Goal: Information Seeking & Learning: Obtain resource

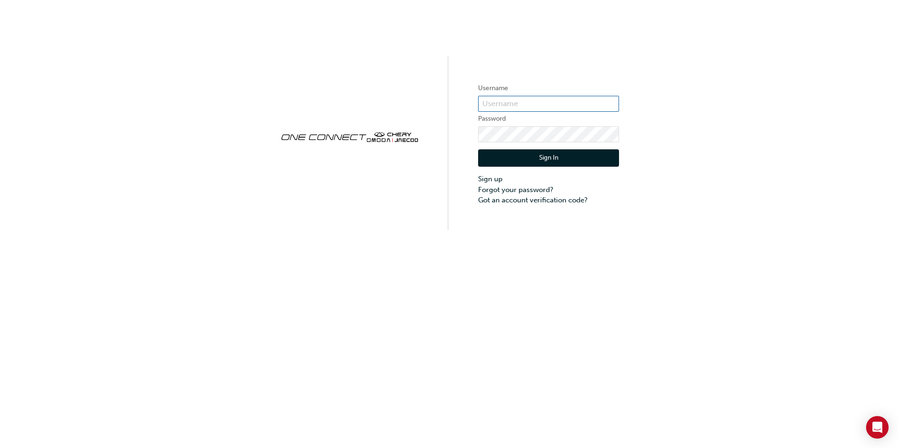
type input "CHAU1996"
click at [529, 154] on button "Sign In" at bounding box center [548, 158] width 141 height 18
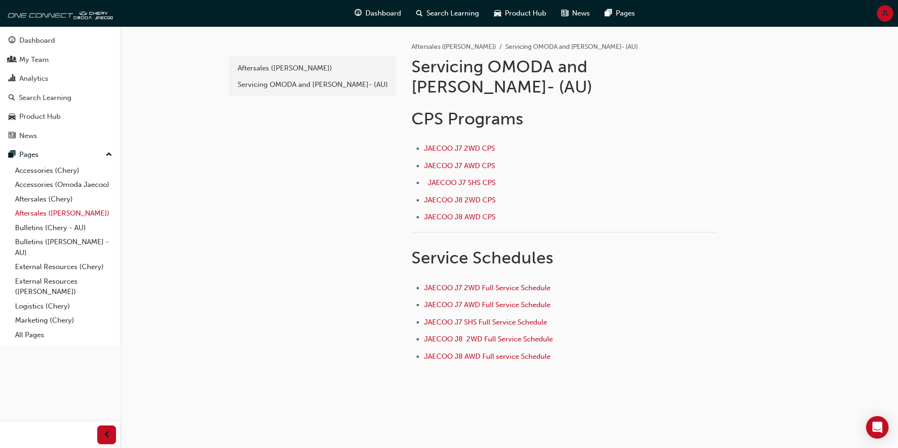
click at [54, 212] on link "Aftersales ([PERSON_NAME])" at bounding box center [63, 213] width 105 height 15
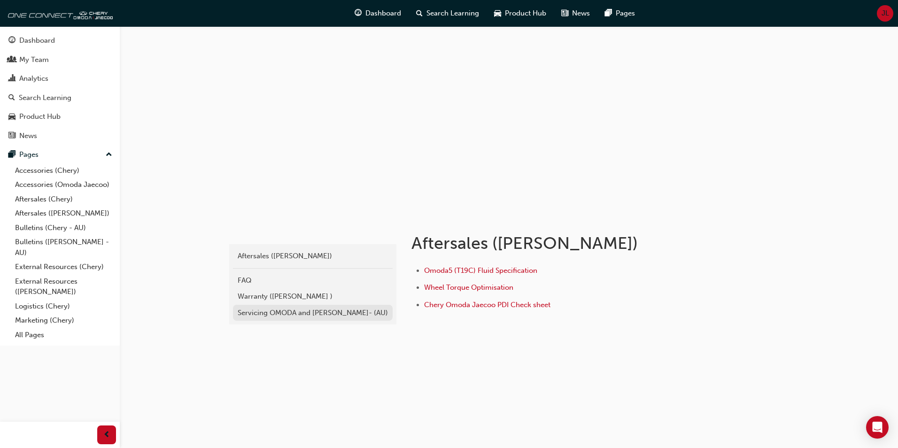
click at [277, 316] on div "Servicing OMODA and [PERSON_NAME]- (AU)" at bounding box center [313, 313] width 150 height 11
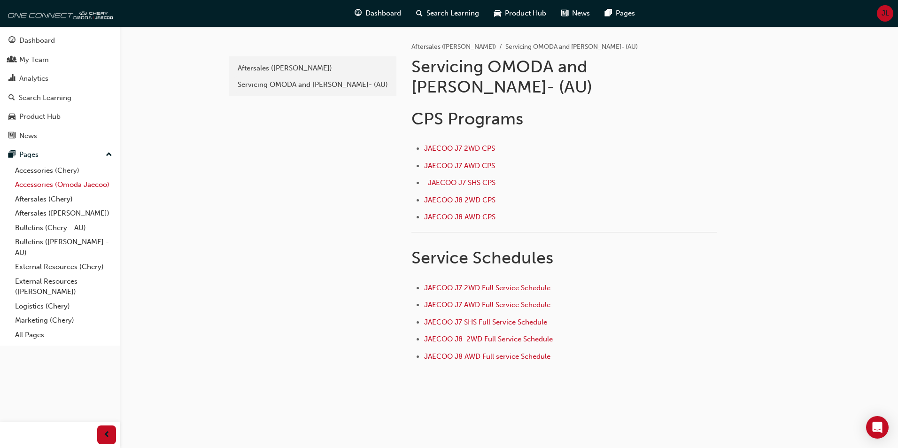
click at [69, 185] on link "Accessories (Omoda Jaecoo)" at bounding box center [63, 184] width 105 height 15
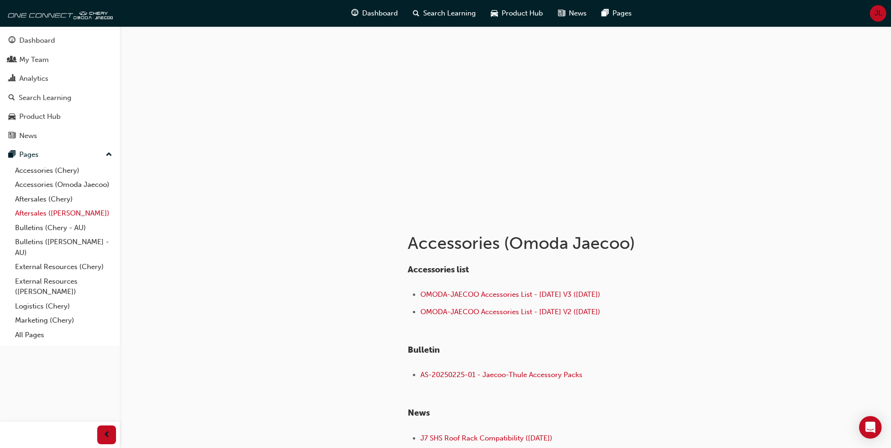
click at [69, 208] on link "Aftersales ([PERSON_NAME])" at bounding box center [63, 213] width 105 height 15
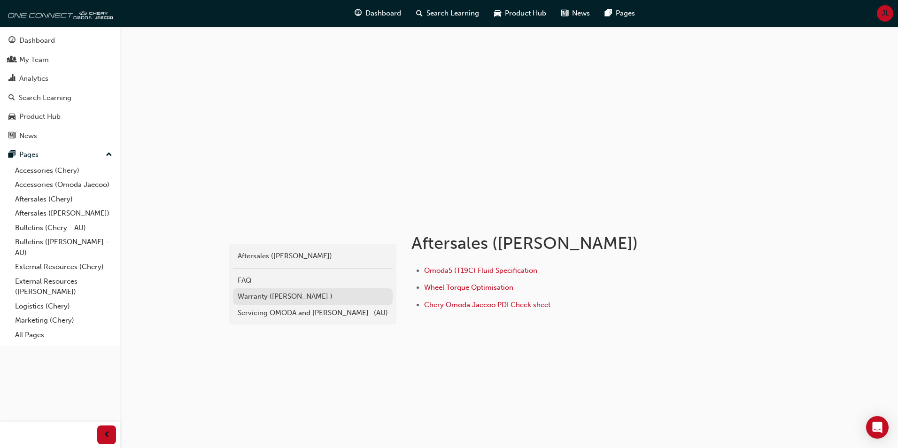
click at [271, 297] on div "Warranty ([PERSON_NAME] )" at bounding box center [313, 296] width 150 height 11
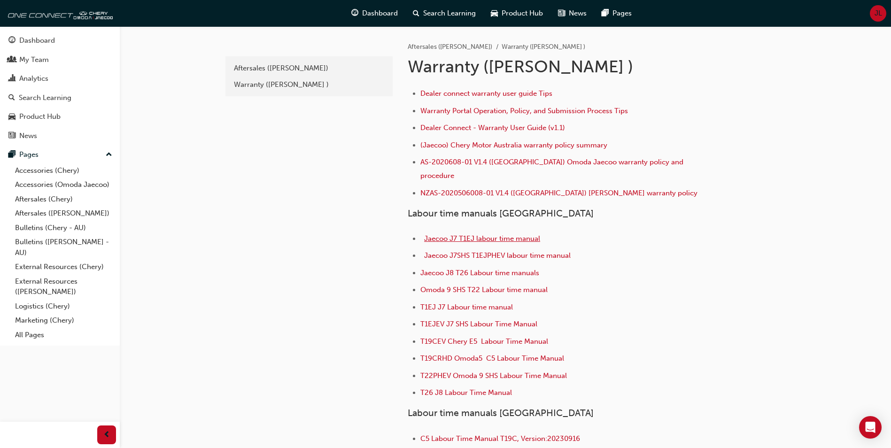
click at [482, 234] on span "Jaecoo J7 T1EJ labour time manual" at bounding box center [482, 238] width 116 height 8
